Goal: Transaction & Acquisition: Subscribe to service/newsletter

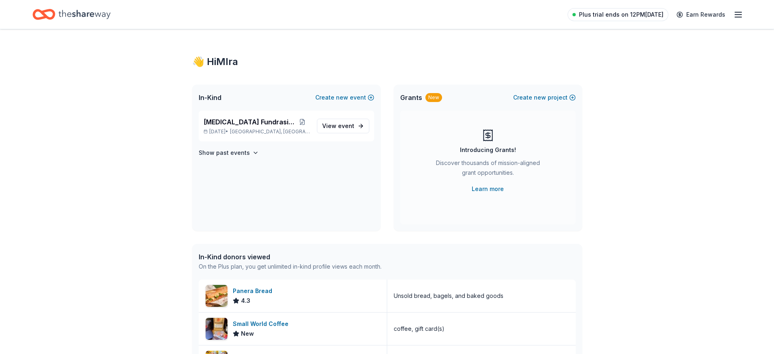
click at [628, 14] on span "Plus trial ends on 12PM[DATE]" at bounding box center [621, 15] width 84 height 10
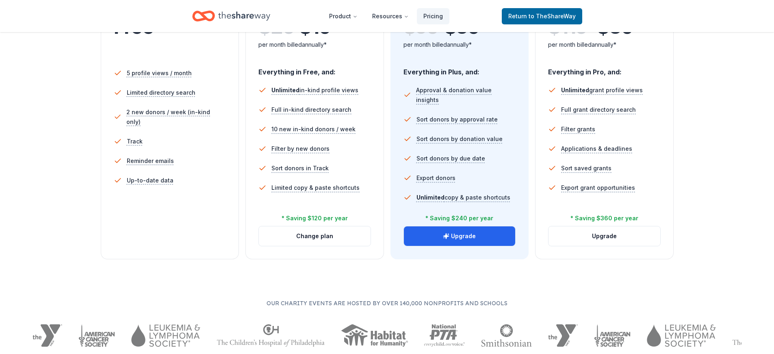
scroll to position [203, 0]
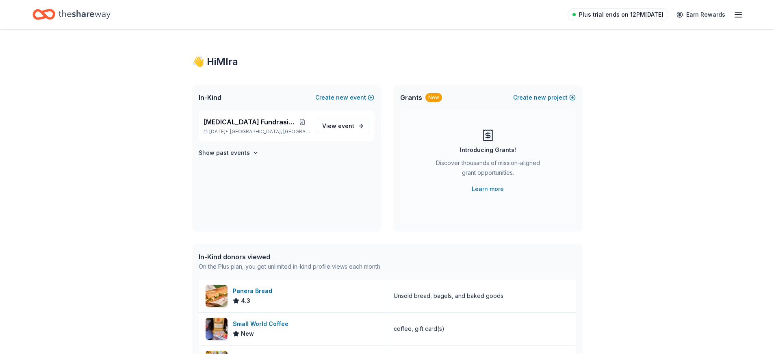
click at [638, 15] on span "Plus trial ends on 12PM[DATE]" at bounding box center [621, 15] width 84 height 10
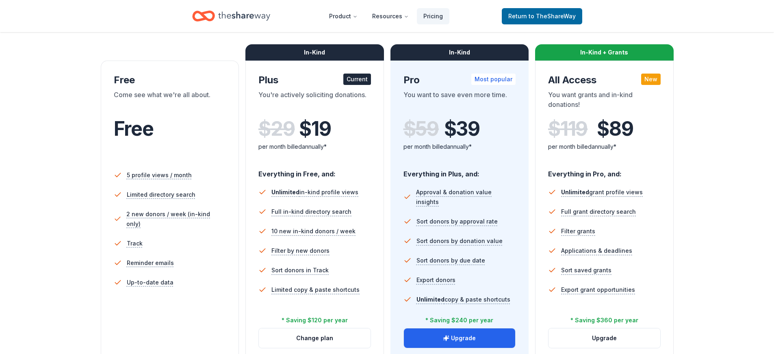
scroll to position [162, 0]
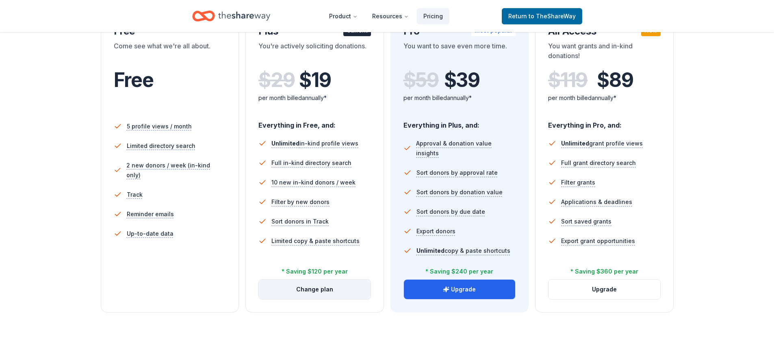
click at [327, 290] on button "Change plan" at bounding box center [315, 288] width 112 height 19
